Goal: Transaction & Acquisition: Register for event/course

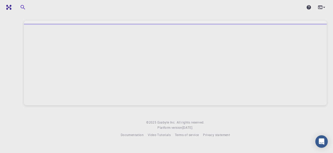
click at [320, 8] on icon at bounding box center [320, 6] width 4 height 3
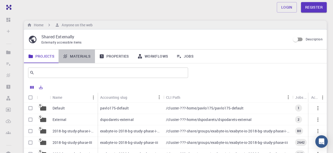
click at [83, 54] on link "Materials" at bounding box center [77, 56] width 36 height 14
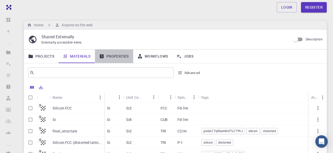
click at [123, 55] on link "Properties" at bounding box center [114, 56] width 38 height 14
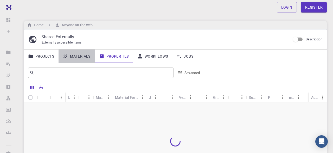
click at [83, 55] on link "Materials" at bounding box center [77, 56] width 36 height 14
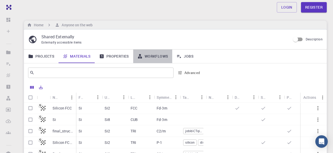
click at [145, 57] on link "Workflows" at bounding box center [152, 56] width 39 height 14
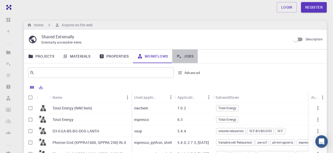
click at [193, 54] on link "Jobs" at bounding box center [185, 56] width 26 height 14
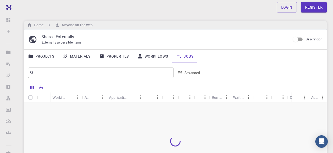
click at [119, 57] on link "Properties" at bounding box center [114, 56] width 38 height 14
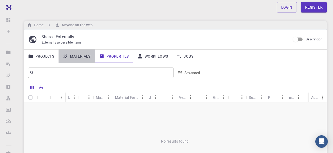
click at [85, 56] on link "Materials" at bounding box center [77, 56] width 36 height 14
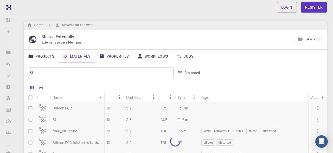
click at [159, 55] on link "Workflows" at bounding box center [152, 56] width 39 height 14
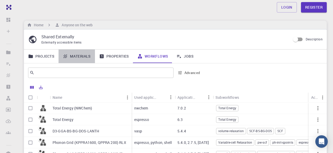
click at [77, 55] on link "Materials" at bounding box center [77, 56] width 36 height 14
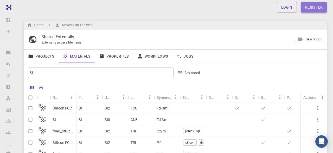
click at [312, 8] on link "Register" at bounding box center [314, 7] width 26 height 10
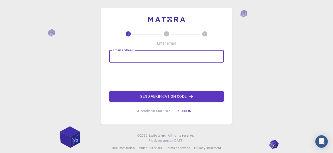
click at [175, 57] on input "Email address" at bounding box center [166, 56] width 115 height 12
type input "[EMAIL_ADDRESS][DOMAIN_NAME]"
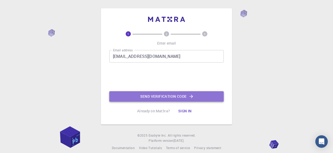
click at [155, 99] on button "Send verification code" at bounding box center [166, 96] width 115 height 10
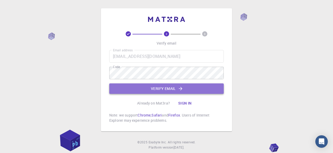
click at [172, 87] on button "Verify email" at bounding box center [166, 88] width 115 height 10
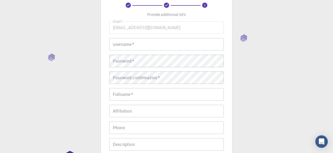
scroll to position [36, 0]
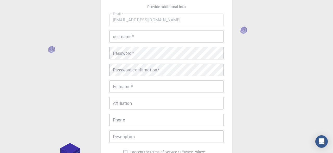
click at [154, 39] on input "username   *" at bounding box center [166, 36] width 115 height 12
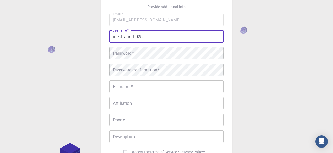
type input "mechvinoth025"
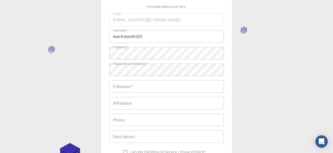
click at [155, 93] on div "Email   * [EMAIL_ADDRESS][DOMAIN_NAME] Email   * username   * mechvinoth025 use…" at bounding box center [166, 85] width 115 height 143
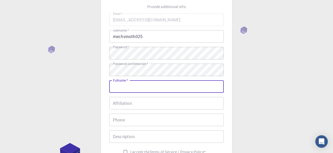
click at [158, 87] on input "Fullname   *" at bounding box center [166, 86] width 115 height 12
type input "[PERSON_NAME] P"
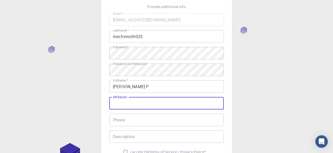
click at [145, 104] on input "Affiliation" at bounding box center [166, 103] width 115 height 12
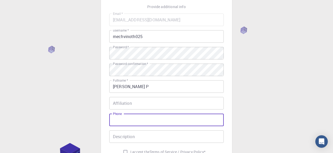
click at [137, 122] on input "Phone" at bounding box center [166, 120] width 115 height 12
type input "8925673928"
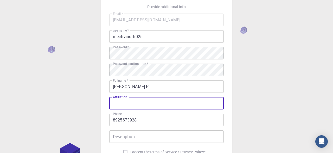
click at [158, 102] on input "Affiliation" at bounding box center [166, 103] width 115 height 12
type input "[GEOGRAPHIC_DATA]"
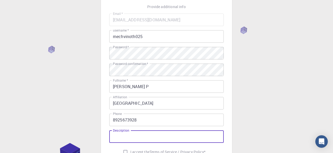
click at [160, 138] on input "Description" at bounding box center [166, 136] width 115 height 12
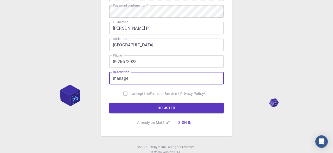
scroll to position [96, 0]
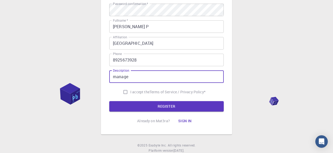
type input "manage"
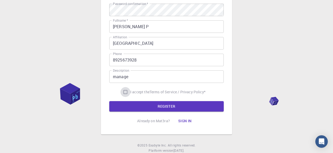
click at [123, 92] on input "I accept the Terms of Service / Privacy Policy *" at bounding box center [126, 92] width 10 height 10
checkbox input "true"
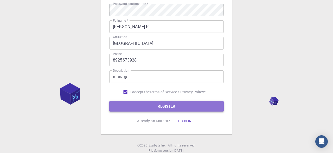
click at [131, 104] on button "REGISTER" at bounding box center [166, 106] width 115 height 10
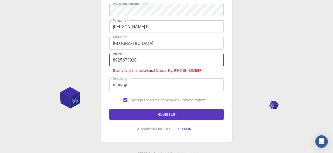
click at [114, 60] on input "8925673928" at bounding box center [166, 60] width 115 height 12
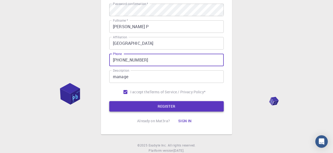
type input "[PHONE_NUMBER]"
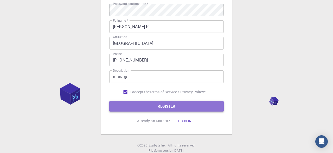
click at [142, 104] on button "REGISTER" at bounding box center [166, 106] width 115 height 10
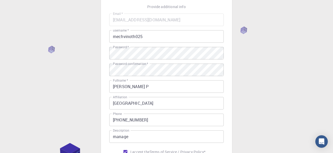
scroll to position [89, 0]
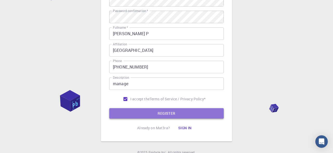
click at [141, 113] on button "REGISTER" at bounding box center [166, 113] width 115 height 10
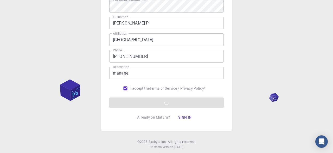
scroll to position [101, 0]
